Goal: Transaction & Acquisition: Purchase product/service

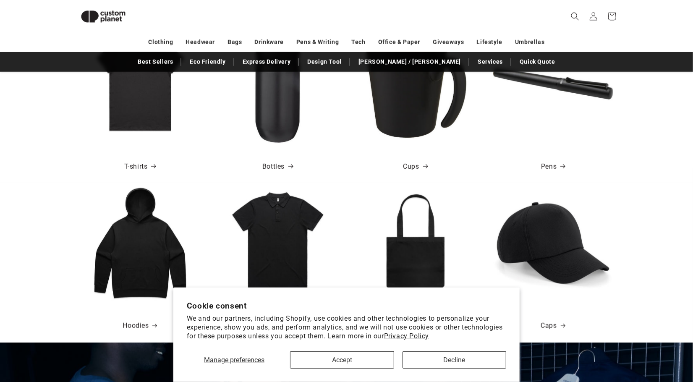
scroll to position [336, 0]
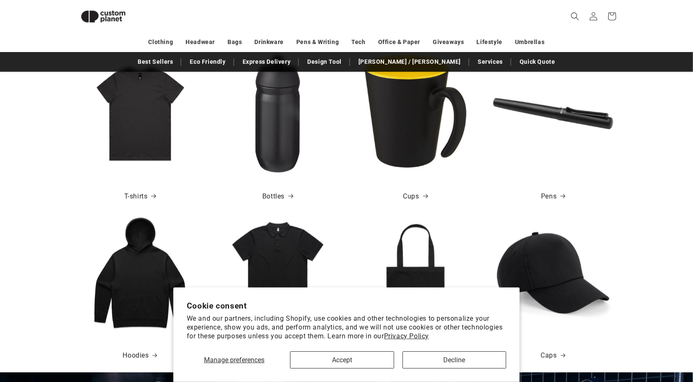
click at [128, 107] on img at bounding box center [140, 114] width 120 height 120
click at [140, 196] on link "T-shirts" at bounding box center [140, 197] width 32 height 12
drag, startPoint x: 275, startPoint y: 158, endPoint x: 290, endPoint y: 154, distance: 15.2
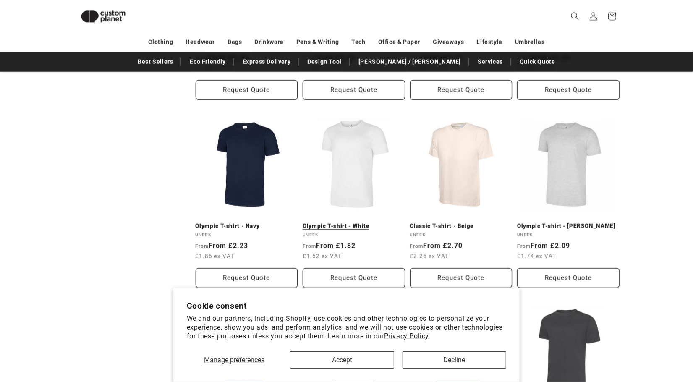
scroll to position [702, 0]
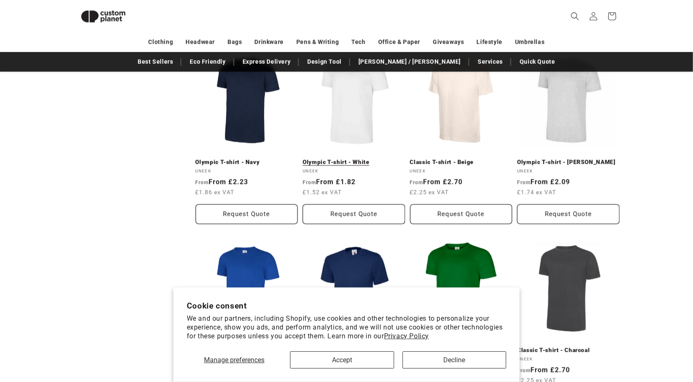
click at [352, 159] on link "Olympic T-shirt - White" at bounding box center [354, 163] width 102 height 8
drag, startPoint x: 291, startPoint y: 169, endPoint x: 291, endPoint y: 162, distance: 7.6
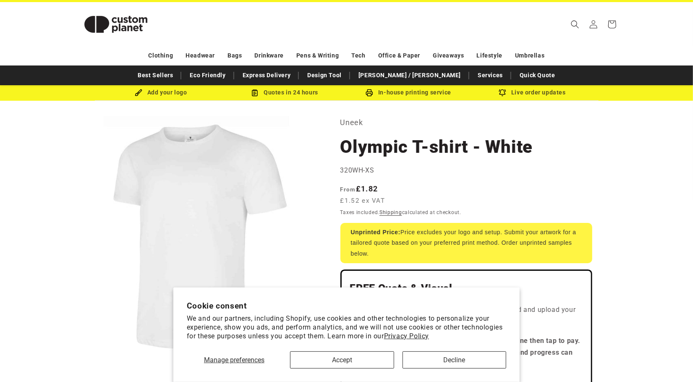
scroll to position [84, 0]
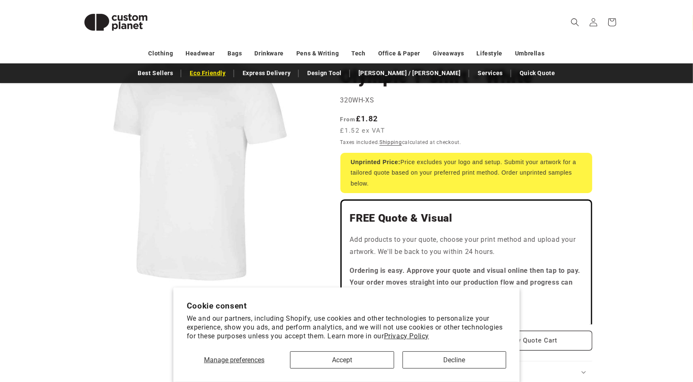
click at [230, 72] on link "Eco Friendly" at bounding box center [208, 73] width 44 height 15
drag, startPoint x: 356, startPoint y: 152, endPoint x: 318, endPoint y: 167, distance: 41.2
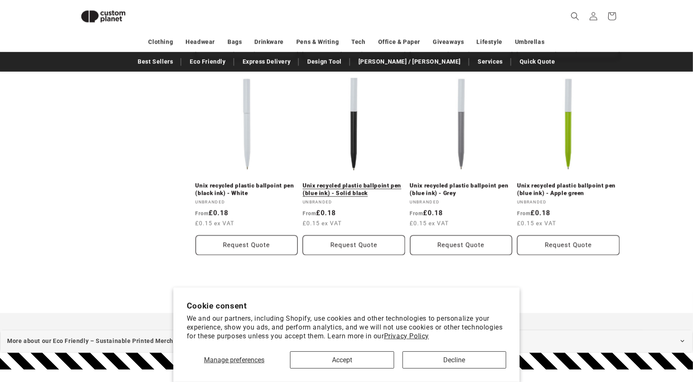
scroll to position [866, 0]
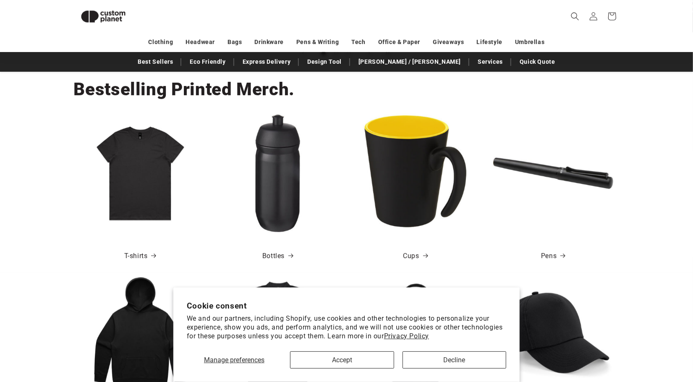
scroll to position [366, 0]
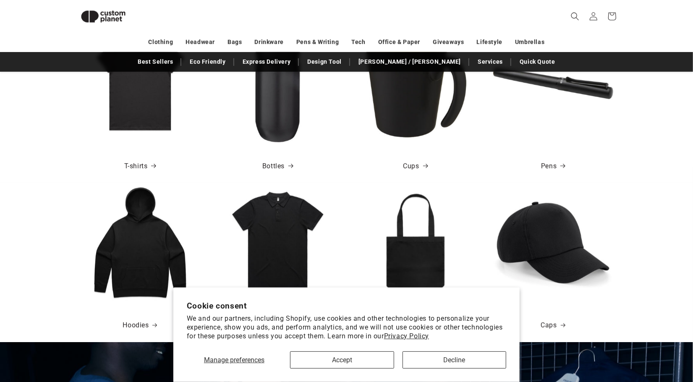
click at [152, 125] on img at bounding box center [140, 84] width 120 height 120
click at [147, 165] on link "T-shirts" at bounding box center [140, 166] width 32 height 12
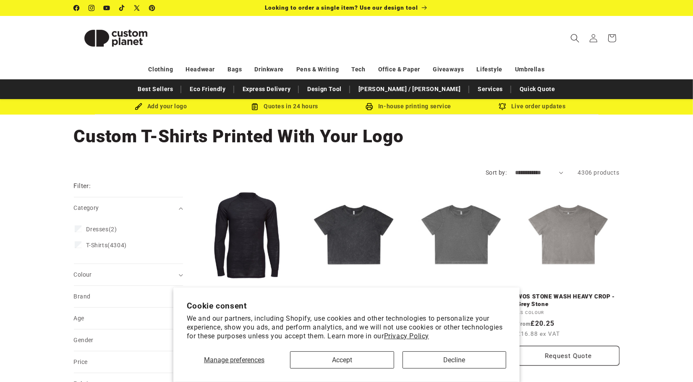
click at [569, 38] on span "Search" at bounding box center [575, 38] width 18 height 18
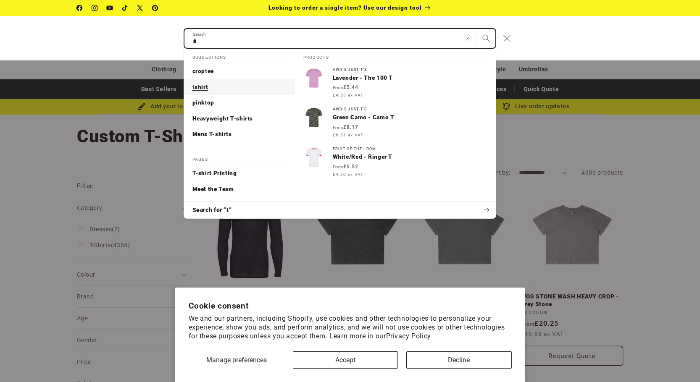
type input "*"
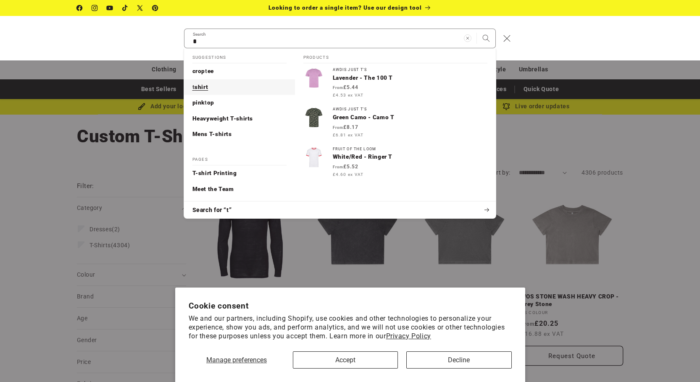
click at [252, 87] on link "t shirt" at bounding box center [239, 87] width 111 height 16
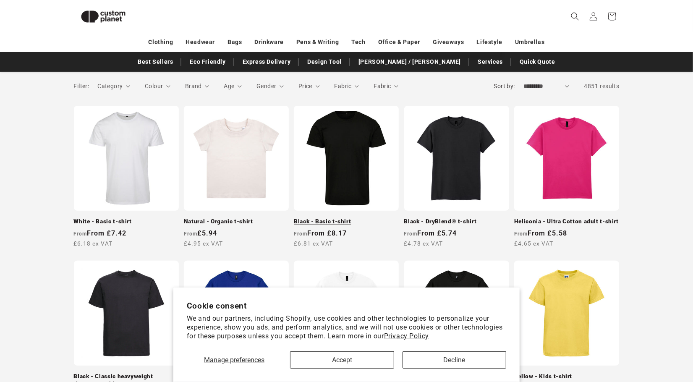
scroll to position [114, 0]
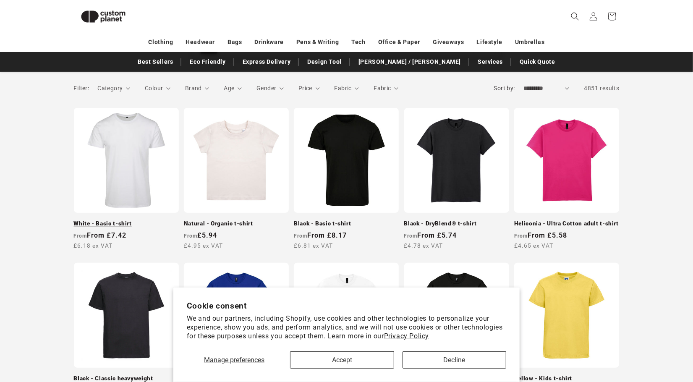
click at [132, 220] on link "White - Basic t-shirt" at bounding box center [126, 224] width 105 height 8
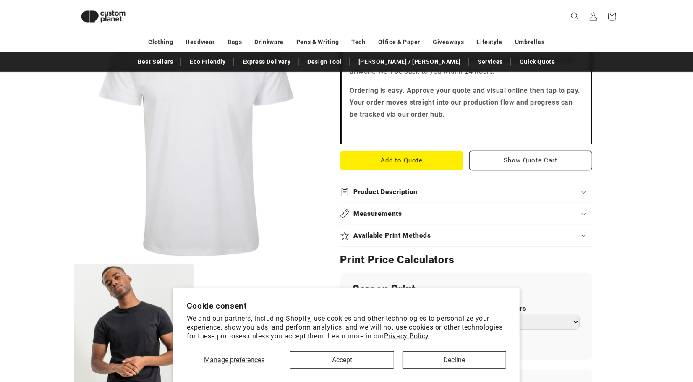
scroll to position [283, 0]
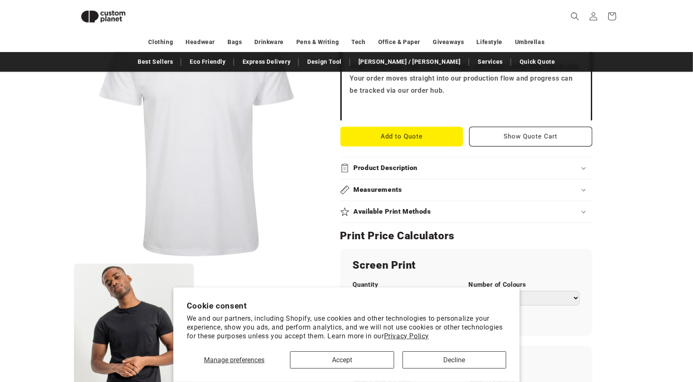
click at [555, 186] on div "Measurements" at bounding box center [467, 190] width 252 height 9
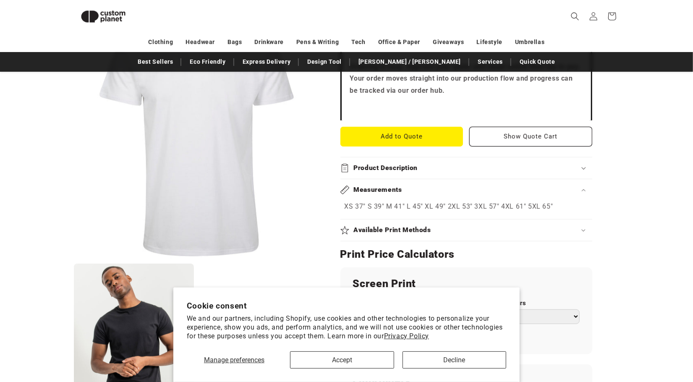
click at [539, 207] on p "XS 37" S 39" M 41" L 45" XL 49" 2XL 53" 3XL 57" 4XL 61" 5XL 65"" at bounding box center [467, 207] width 244 height 12
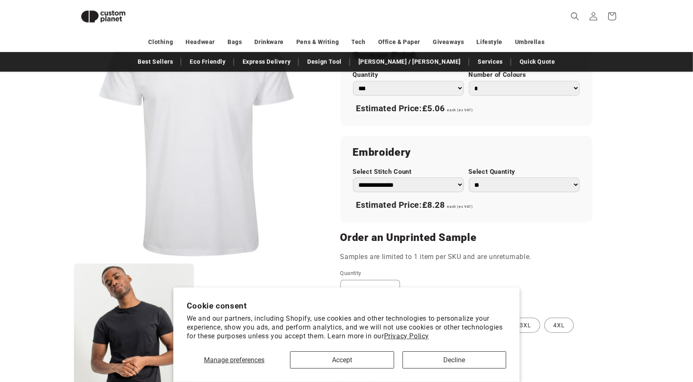
scroll to position [535, 0]
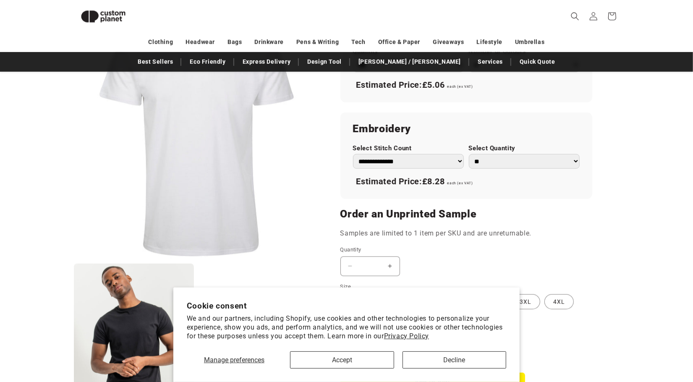
click at [439, 163] on select "**********" at bounding box center [408, 161] width 111 height 15
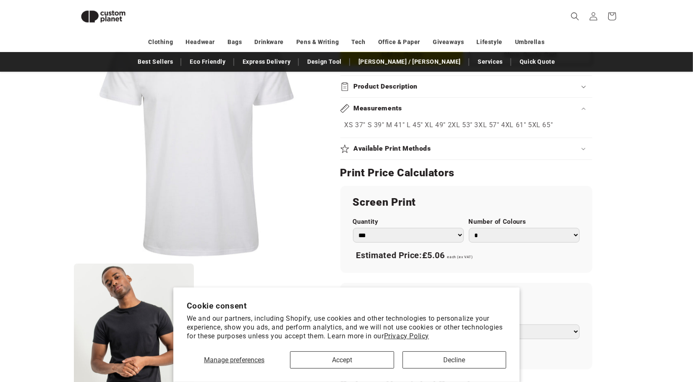
scroll to position [366, 0]
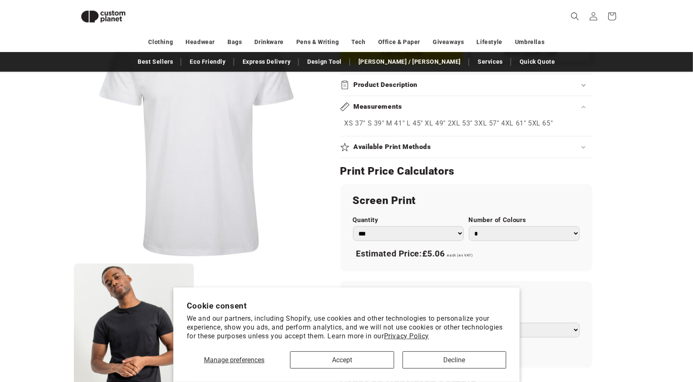
click at [422, 199] on h2 "Screen Print" at bounding box center [466, 200] width 227 height 13
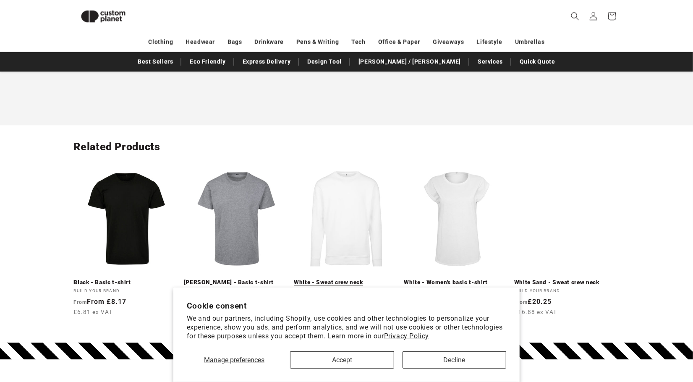
scroll to position [996, 0]
